Goal: Navigation & Orientation: Find specific page/section

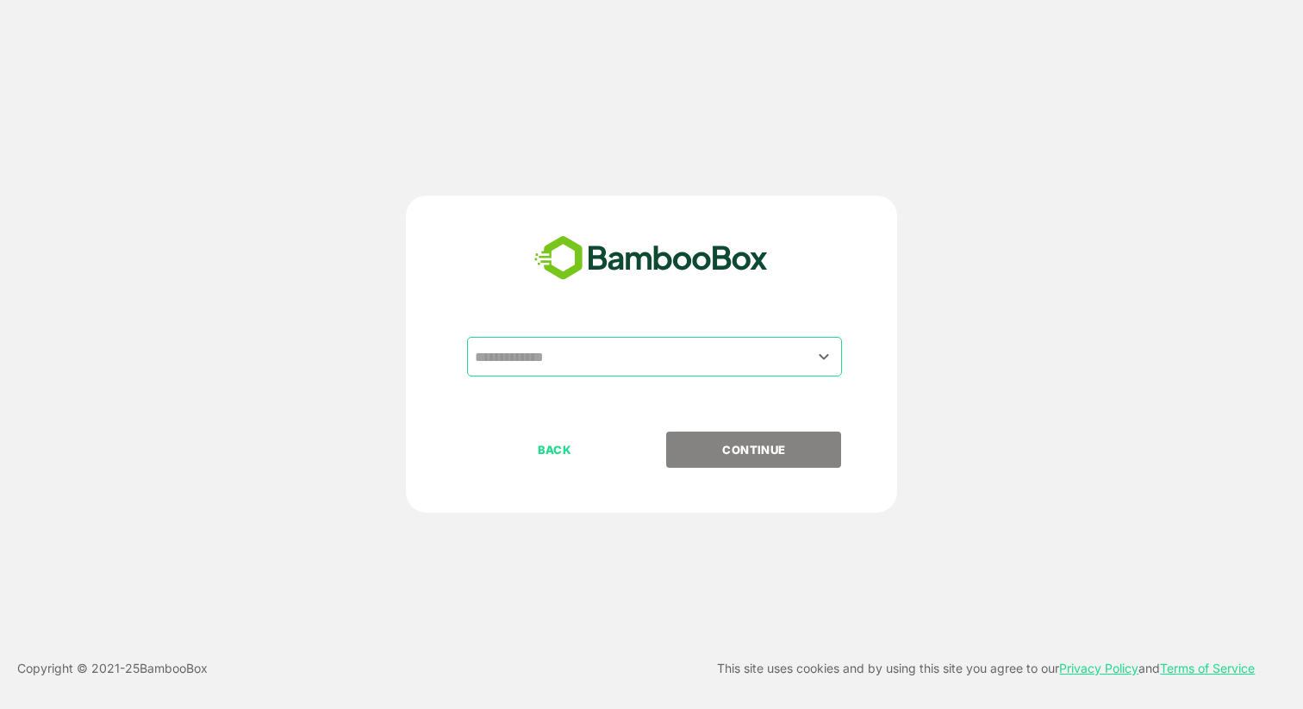
click at [542, 360] on input "text" at bounding box center [655, 356] width 368 height 33
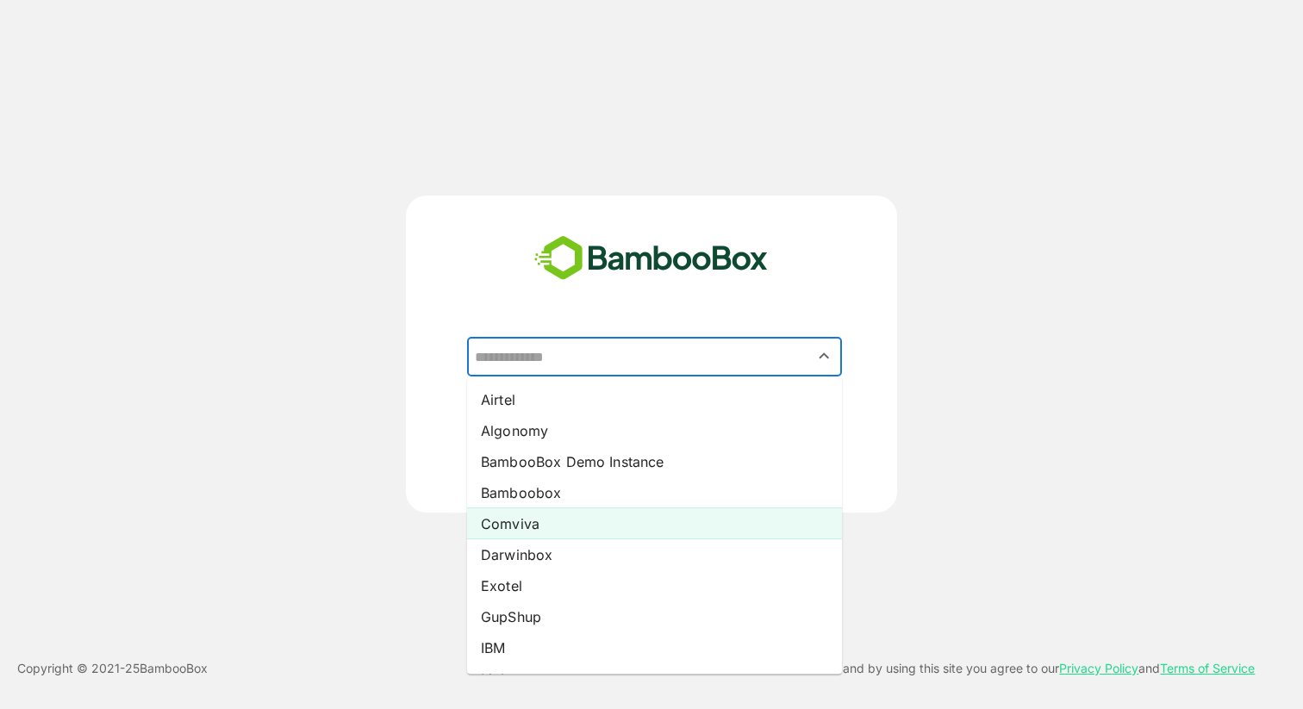
scroll to position [306, 0]
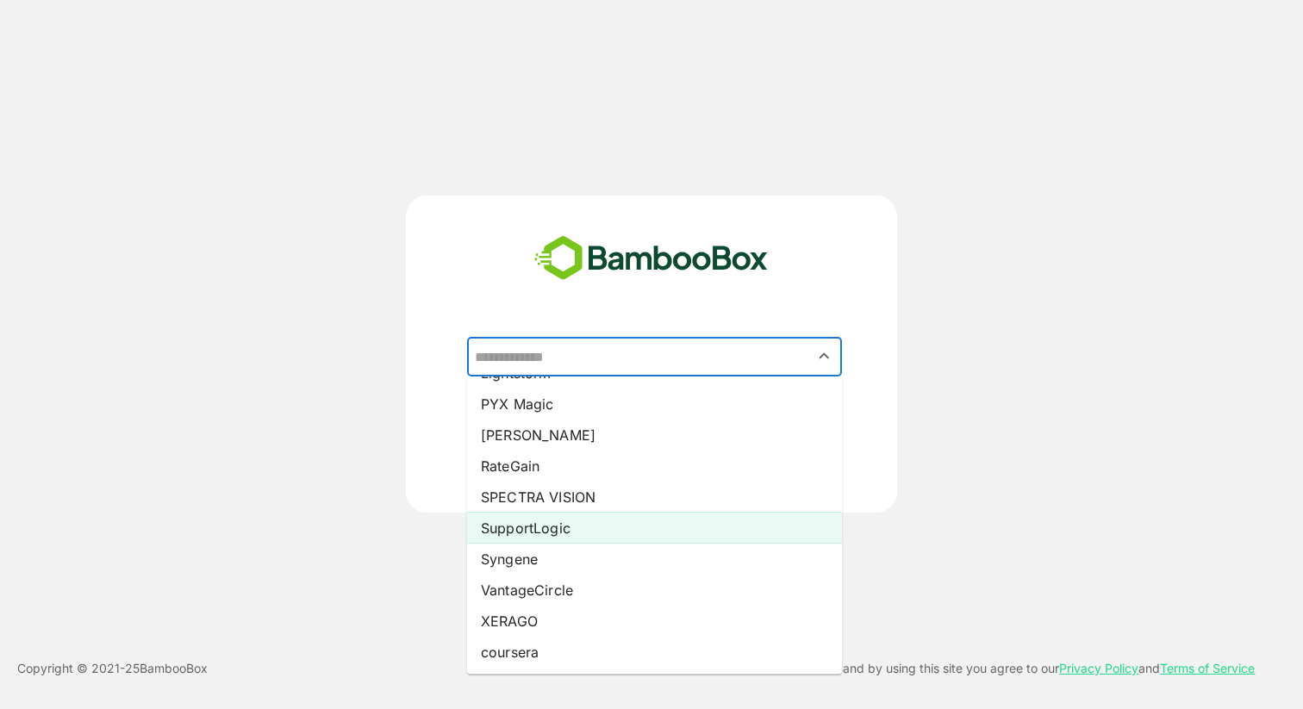
click at [575, 530] on li "SupportLogic" at bounding box center [654, 528] width 375 height 31
type input "**********"
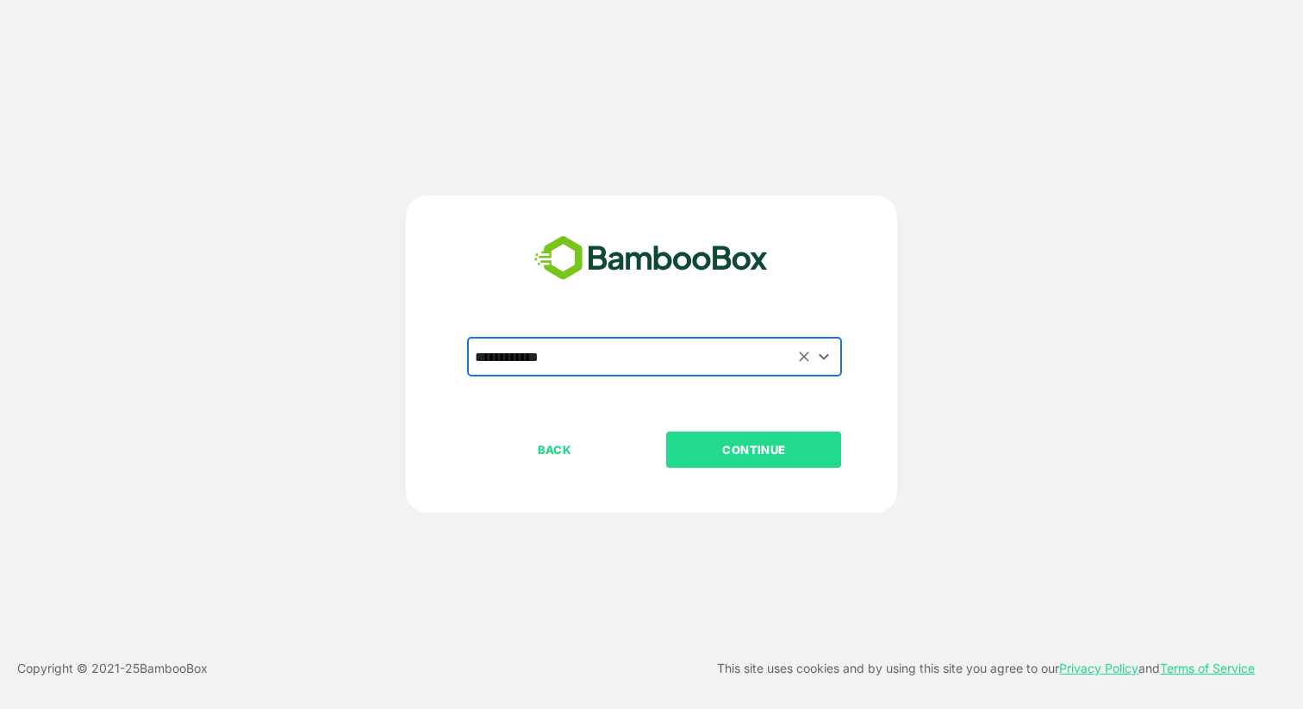
click at [750, 439] on button "CONTINUE" at bounding box center [753, 450] width 175 height 36
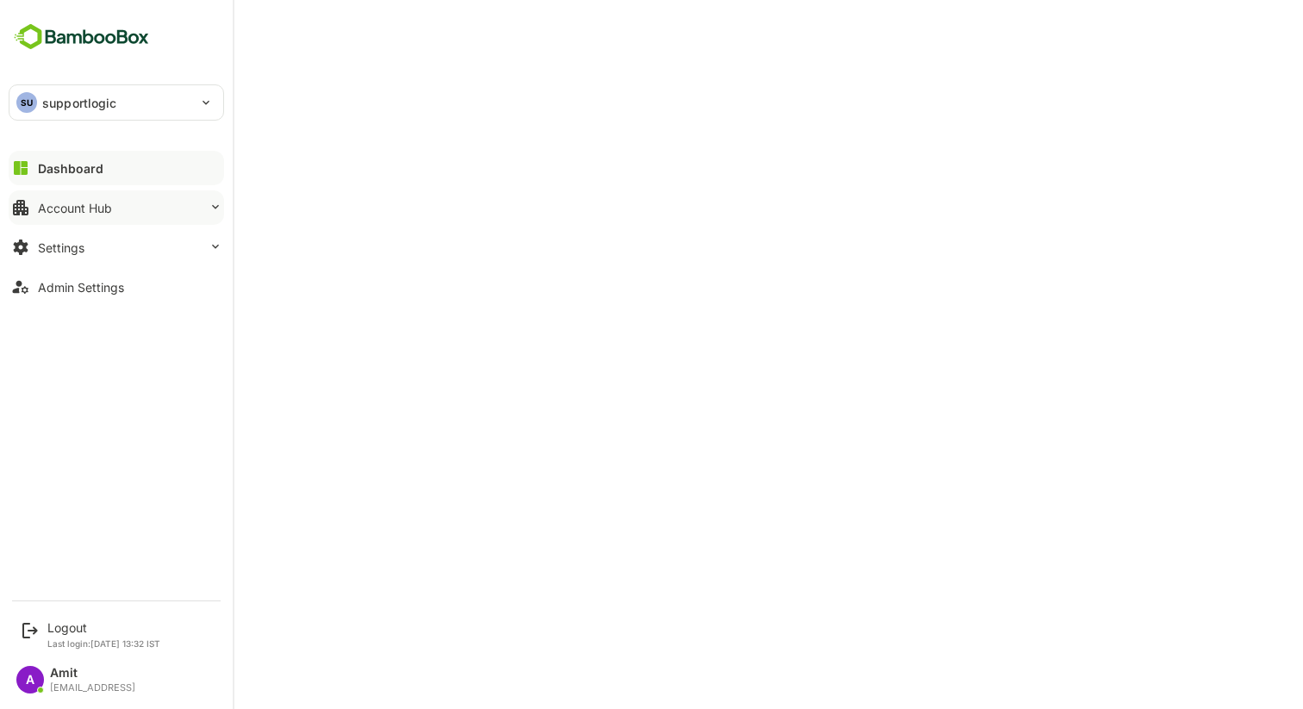
click at [67, 198] on button "Account Hub" at bounding box center [116, 207] width 215 height 34
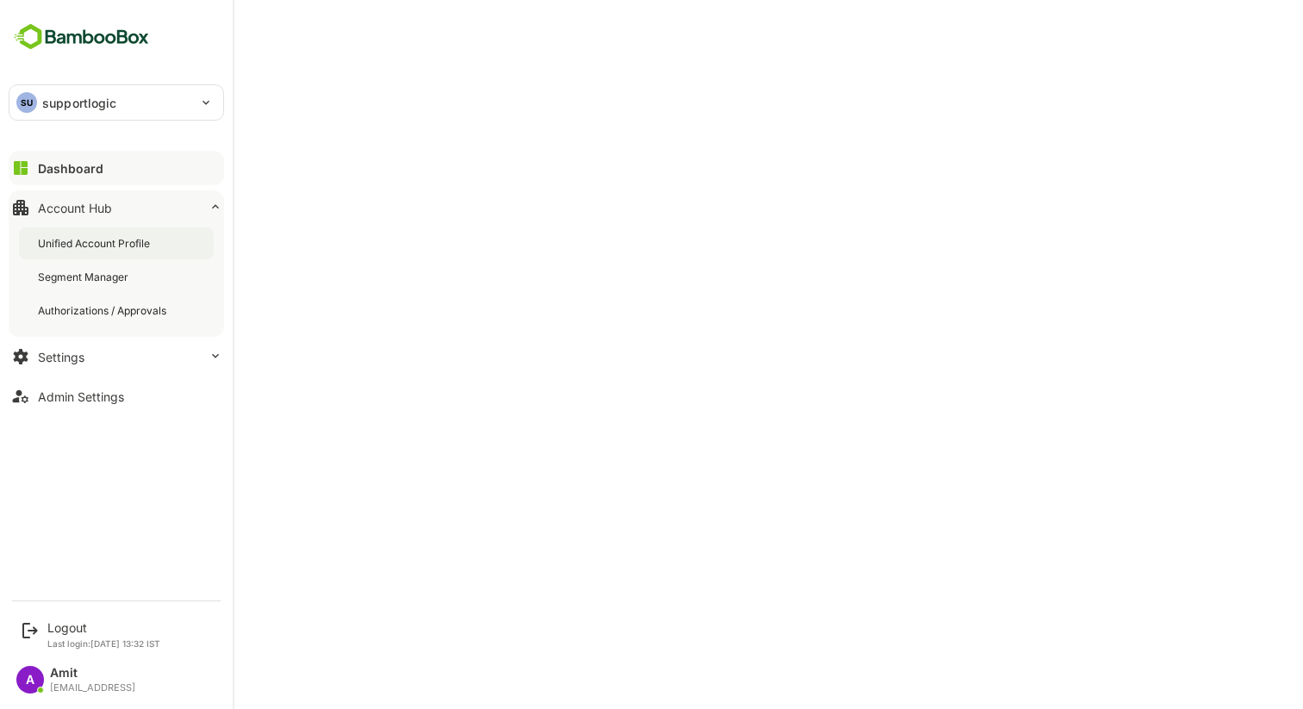
click at [82, 240] on div "Unified Account Profile" at bounding box center [95, 243] width 115 height 15
click at [72, 405] on button "Admin Settings" at bounding box center [116, 396] width 215 height 34
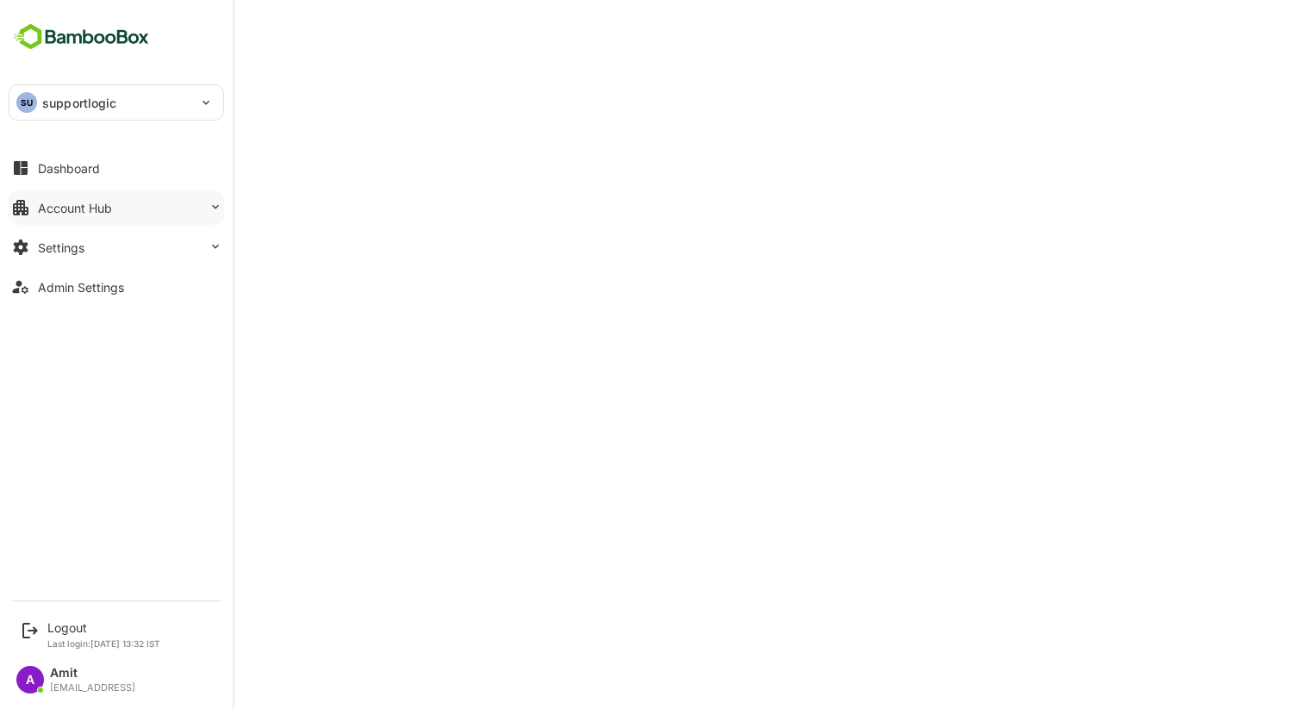
click at [77, 209] on div "Account Hub" at bounding box center [75, 208] width 74 height 15
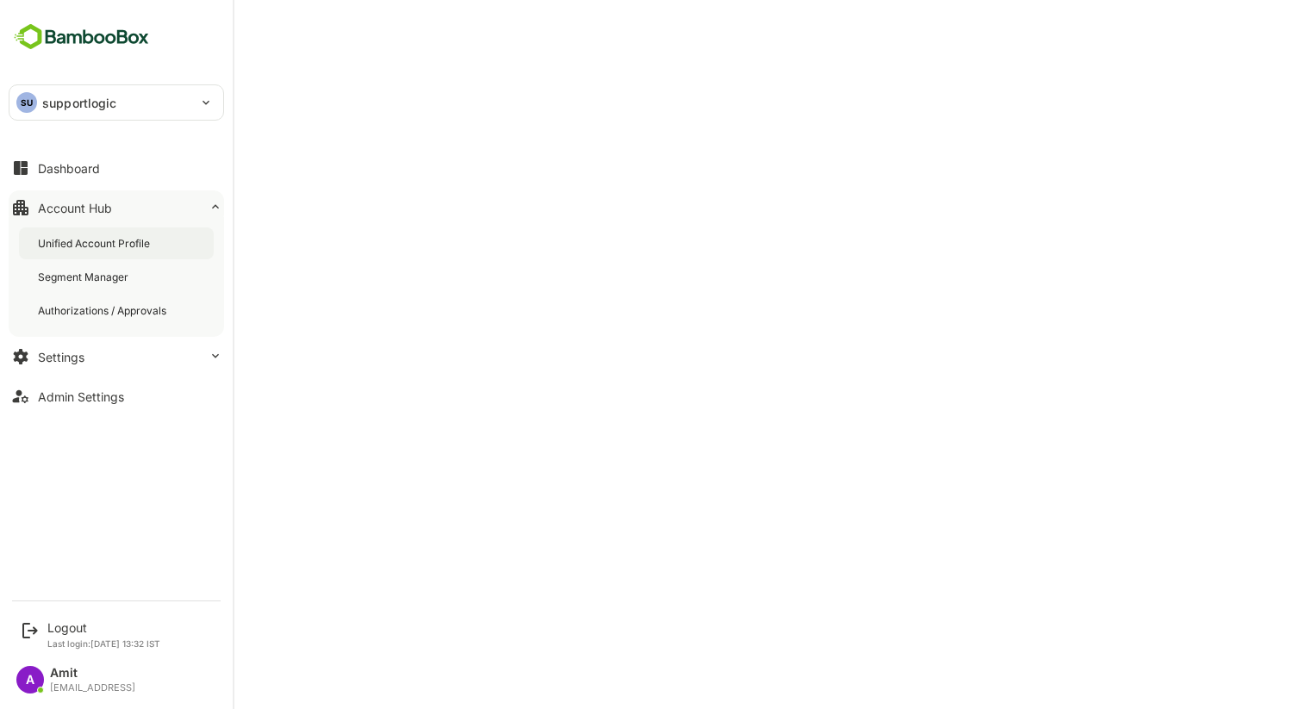
click at [77, 237] on div "Unified Account Profile" at bounding box center [95, 243] width 115 height 15
click at [76, 627] on div "Logout" at bounding box center [103, 627] width 113 height 15
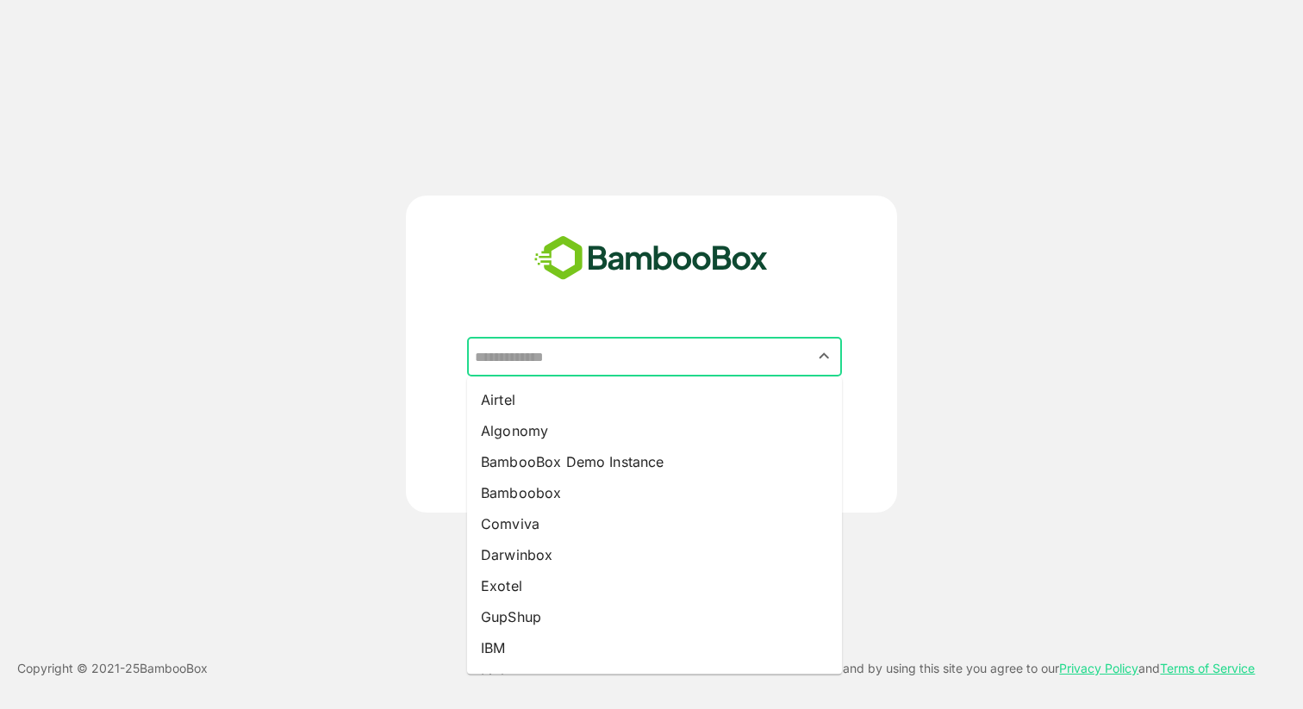
click at [671, 347] on input "text" at bounding box center [655, 356] width 368 height 33
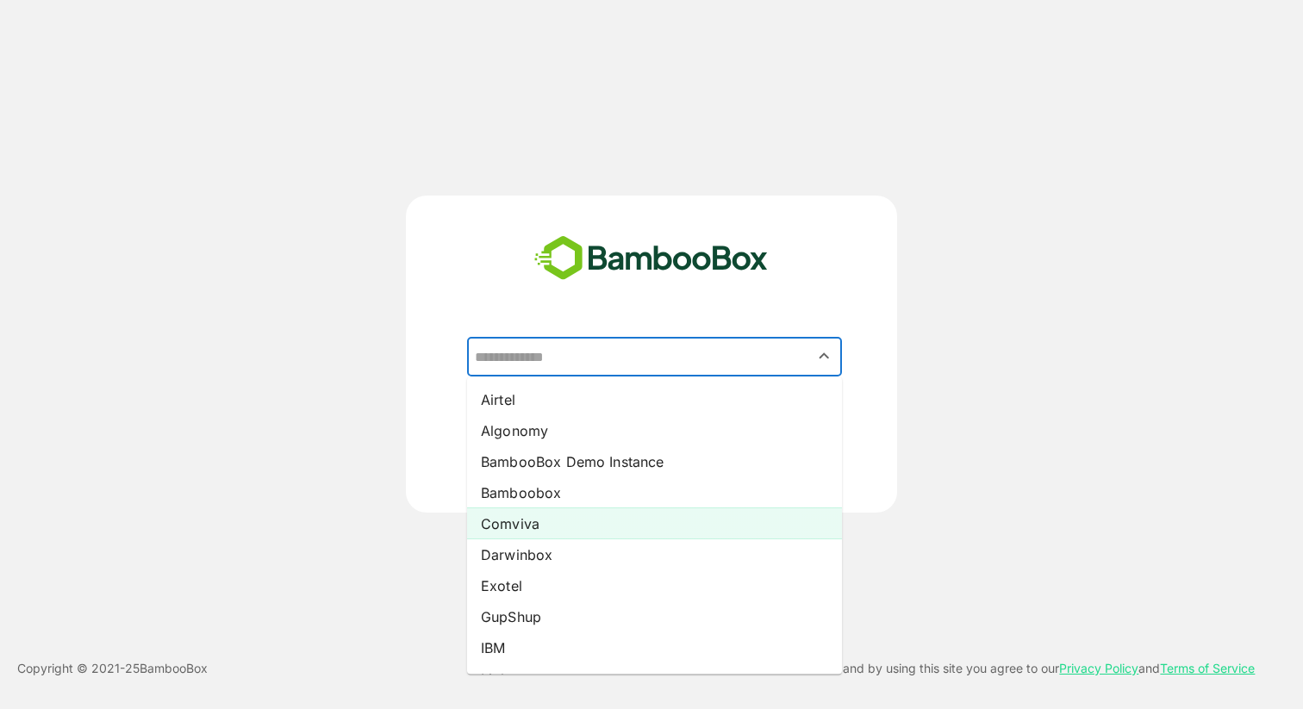
click at [585, 523] on li "Comviva" at bounding box center [654, 523] width 375 height 31
type input "*******"
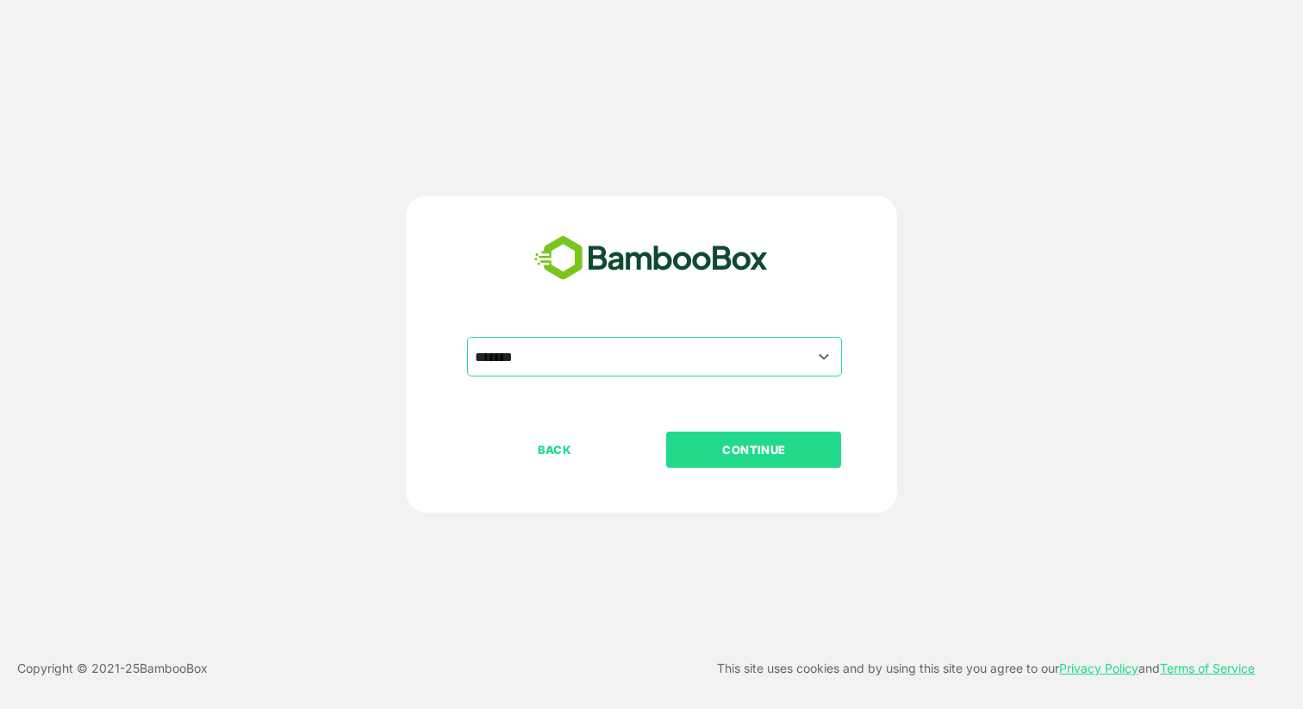
click at [724, 455] on p "CONTINUE" at bounding box center [754, 449] width 172 height 19
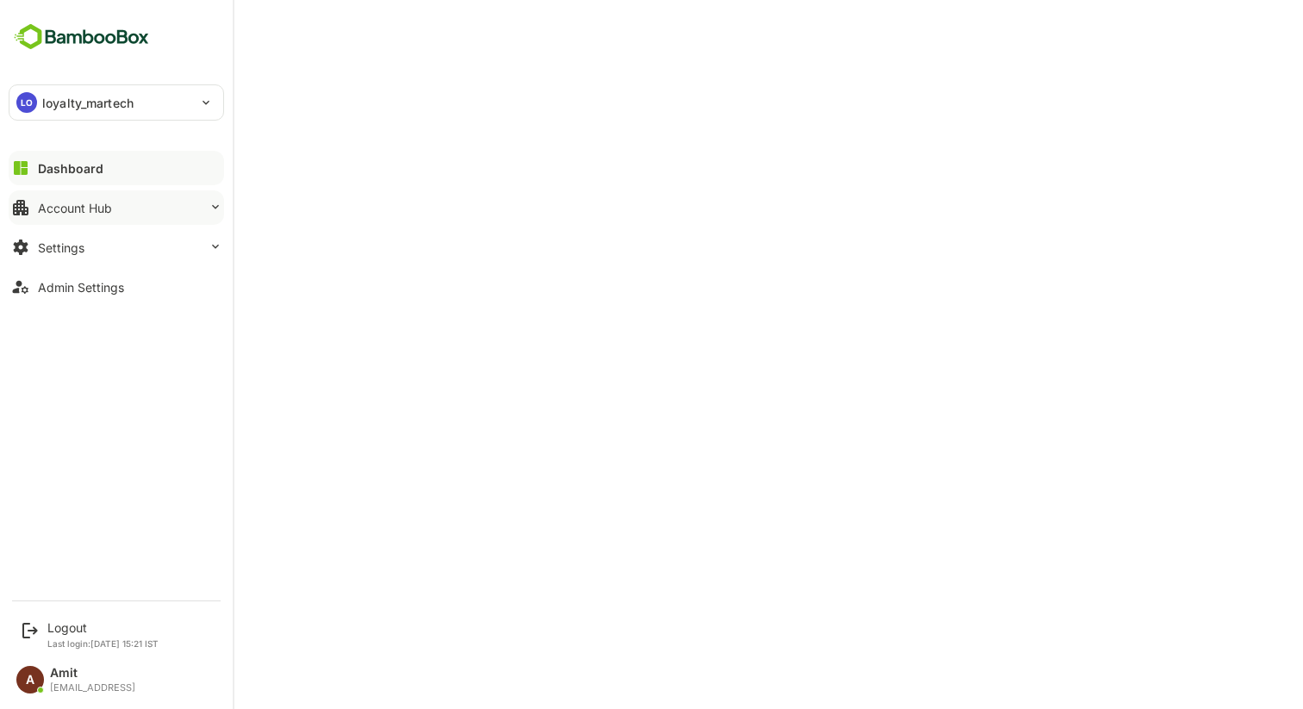
click at [78, 205] on div "Account Hub" at bounding box center [75, 208] width 74 height 15
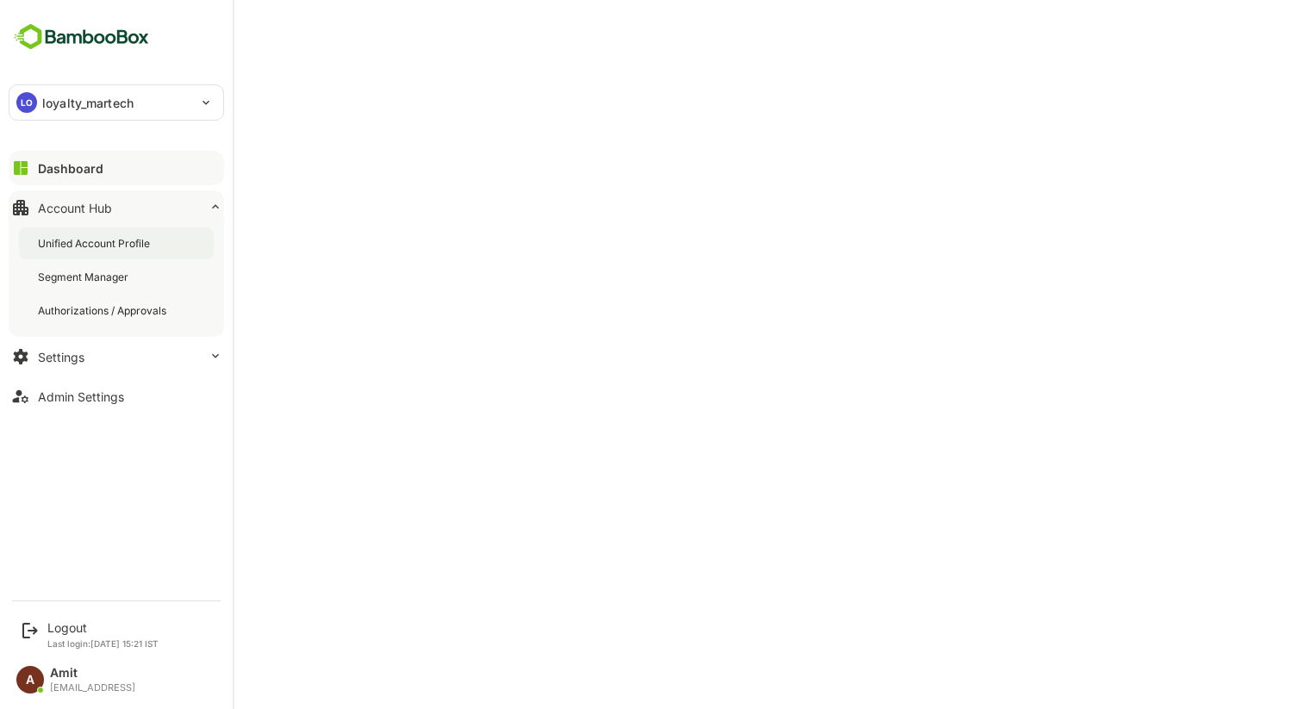
click at [82, 238] on div "Unified Account Profile" at bounding box center [95, 243] width 115 height 15
click at [74, 629] on div "Logout" at bounding box center [102, 627] width 111 height 15
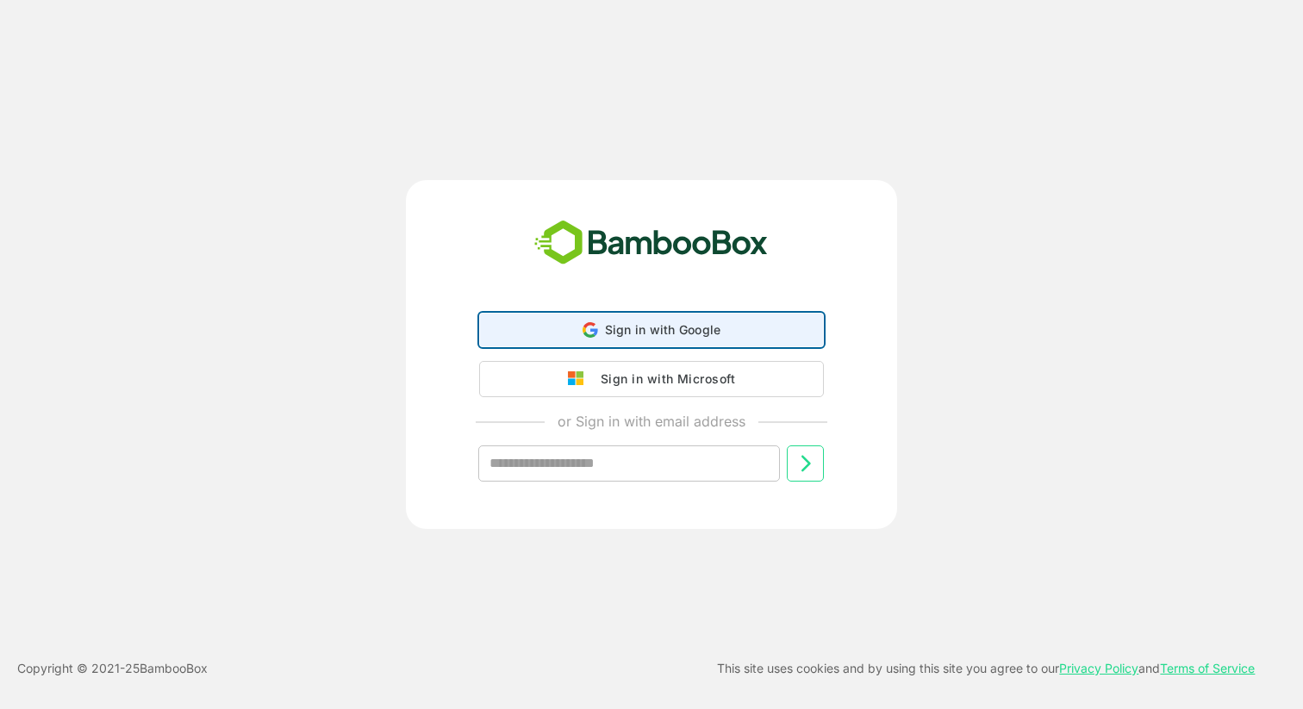
click at [661, 322] on span "Sign in with Google" at bounding box center [663, 329] width 116 height 15
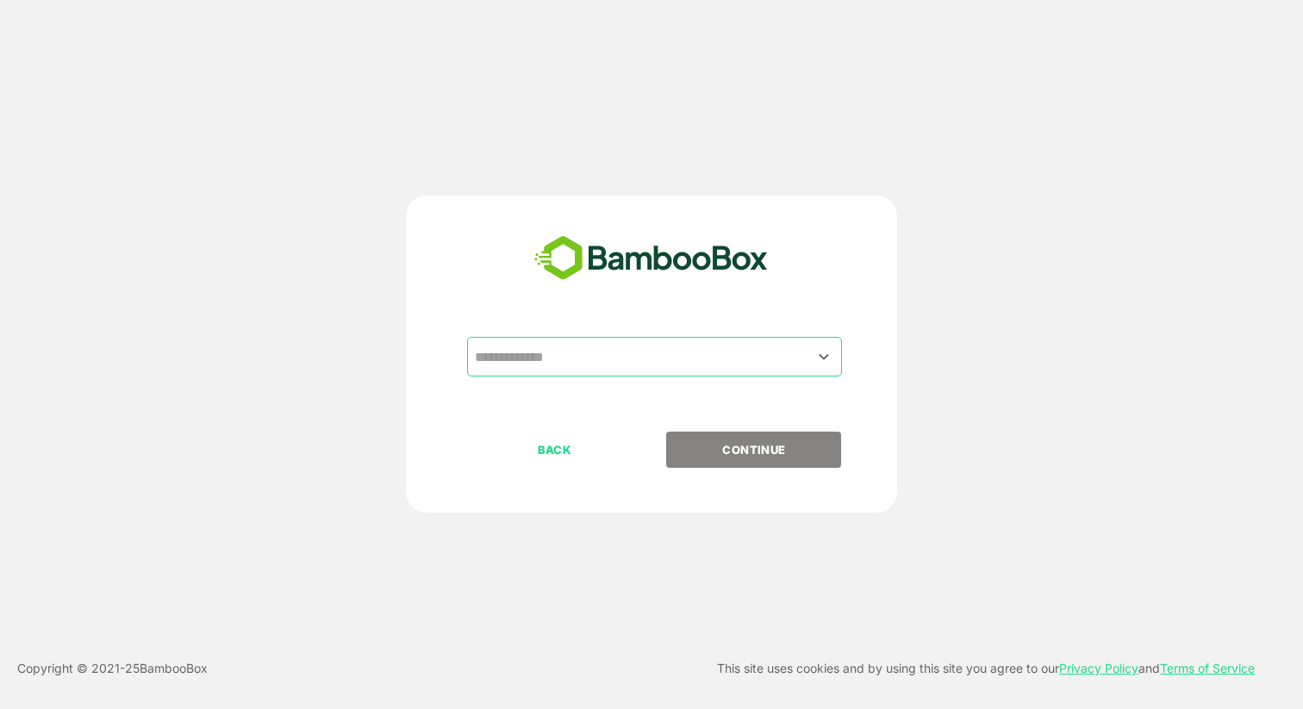
click at [579, 349] on input "text" at bounding box center [655, 356] width 368 height 33
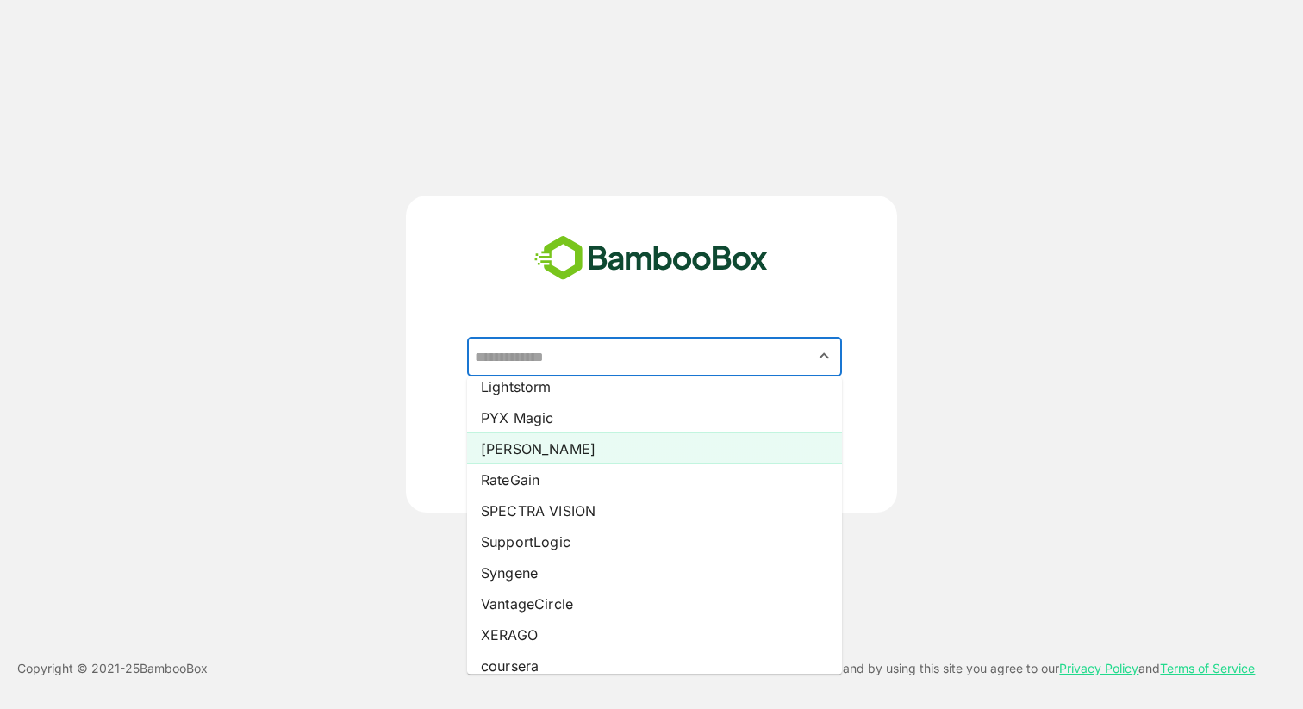
scroll to position [306, 0]
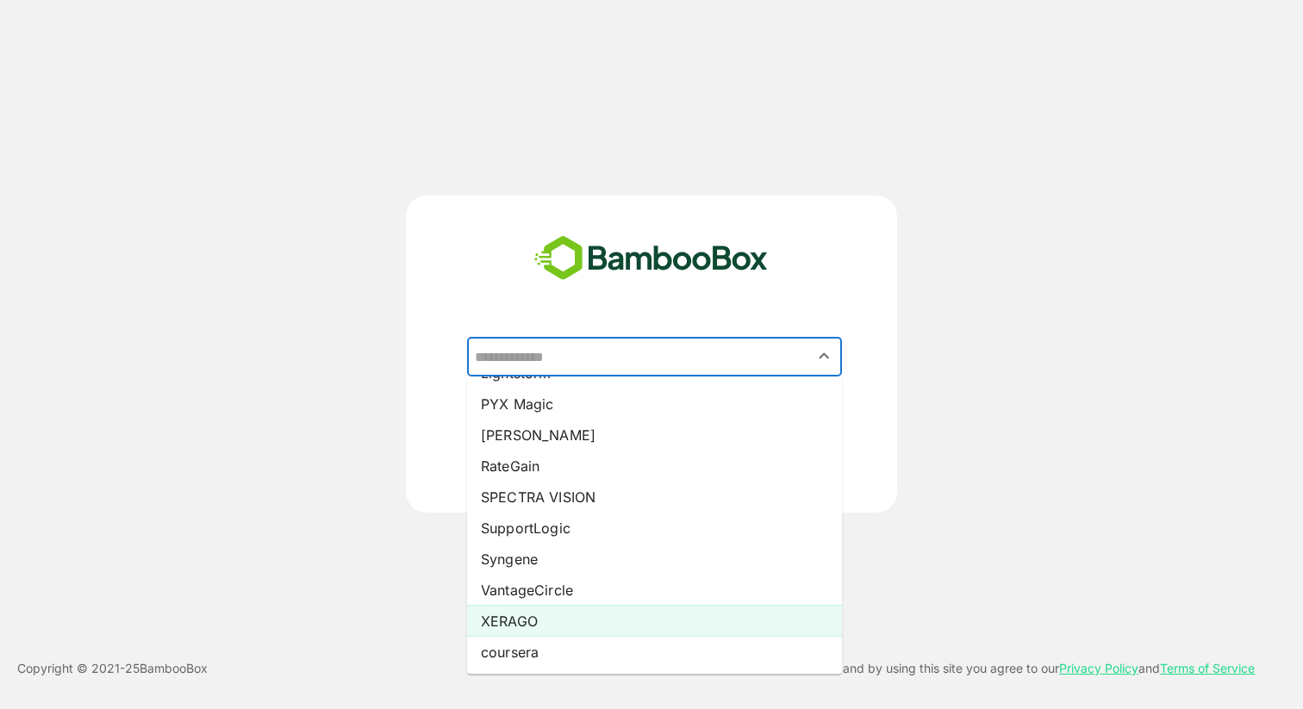
click at [555, 614] on li "XERAGO" at bounding box center [654, 621] width 375 height 31
type input "******"
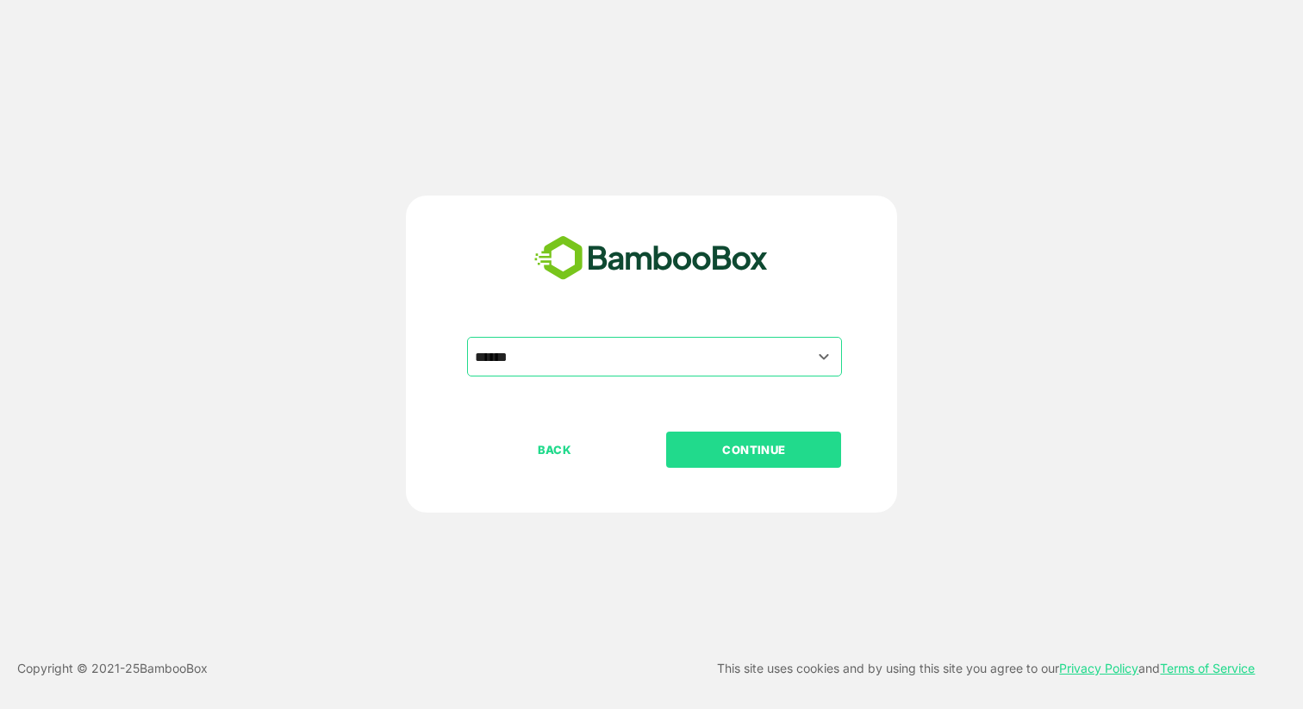
click at [760, 439] on button "CONTINUE" at bounding box center [753, 450] width 175 height 36
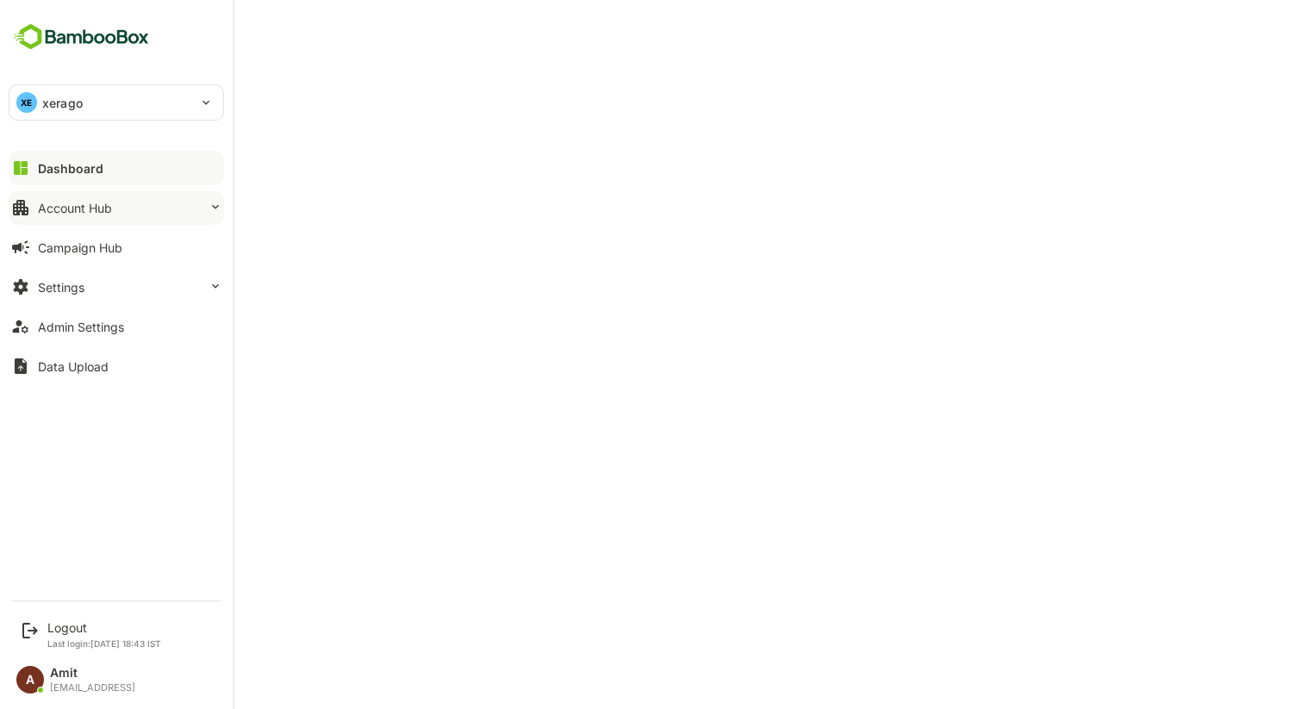
click at [114, 204] on button "Account Hub" at bounding box center [116, 207] width 215 height 34
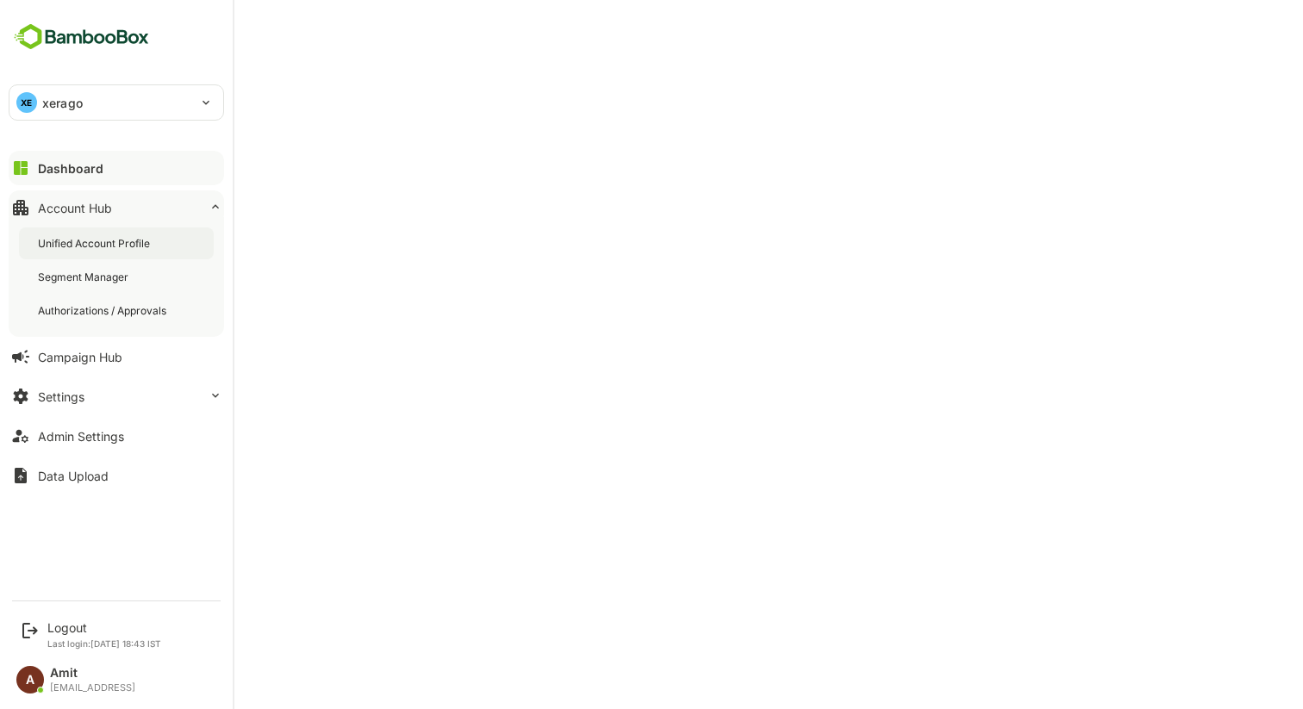
click at [102, 240] on div "Unified Account Profile" at bounding box center [95, 243] width 115 height 15
